Goal: Information Seeking & Learning: Learn about a topic

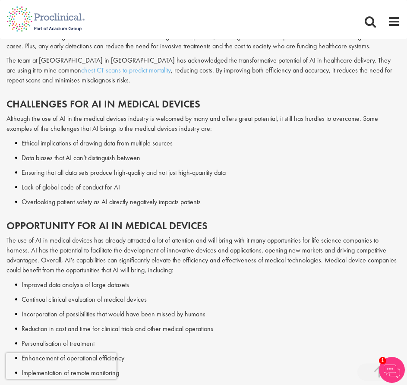
scroll to position [1226, 0]
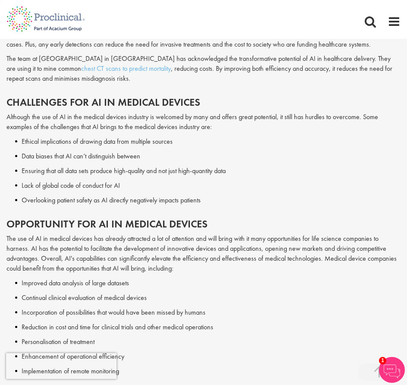
click at [47, 284] on li "Improved data analysis of large datasets" at bounding box center [208, 283] width 386 height 10
click at [55, 299] on li "Continual clinical evaluation of medical devices" at bounding box center [208, 298] width 386 height 10
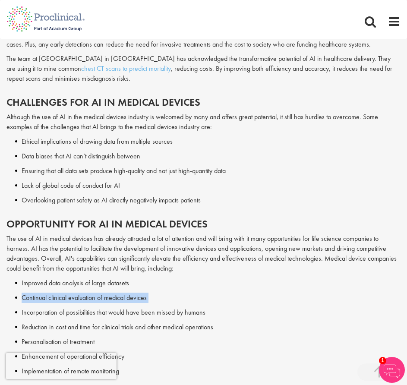
click at [55, 299] on li "Continual clinical evaluation of medical devices" at bounding box center [208, 298] width 386 height 10
click at [63, 314] on li "Incorporation of possibilities that would have been missed by humans" at bounding box center [208, 312] width 386 height 10
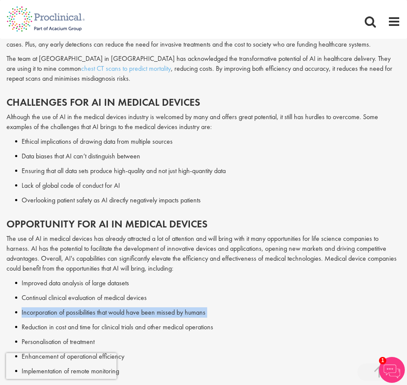
click at [63, 314] on li "Incorporation of possibilities that would have been missed by humans" at bounding box center [208, 312] width 386 height 10
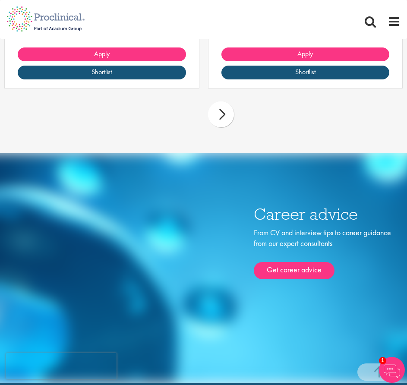
scroll to position [2257, 0]
